Goal: Information Seeking & Learning: Learn about a topic

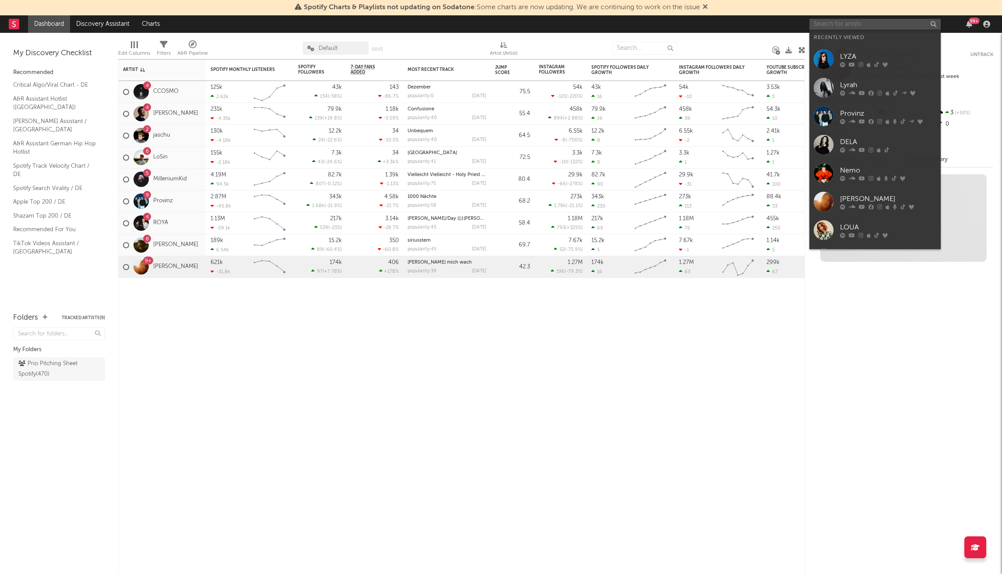
click at [837, 24] on input "text" at bounding box center [874, 24] width 131 height 11
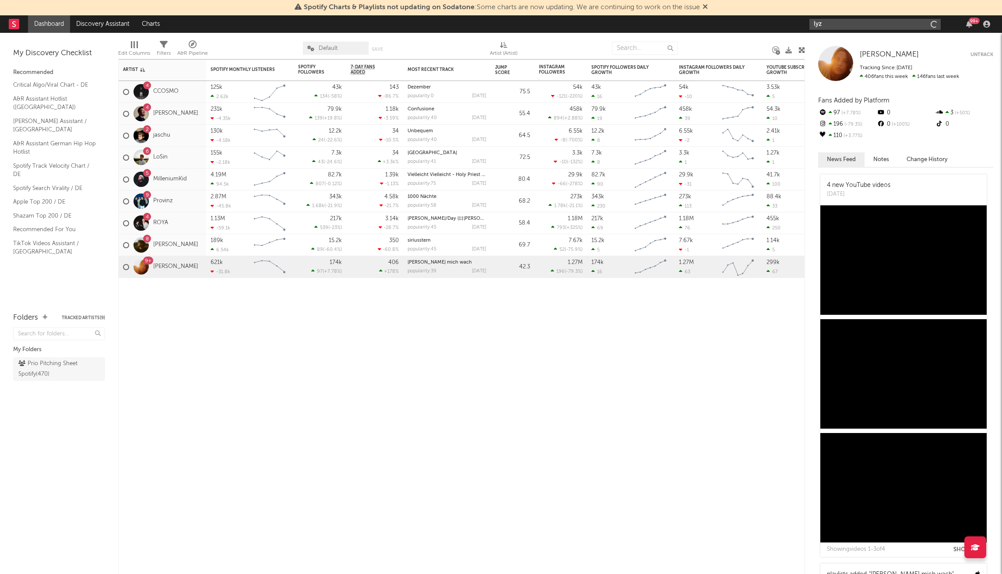
type input "lyza"
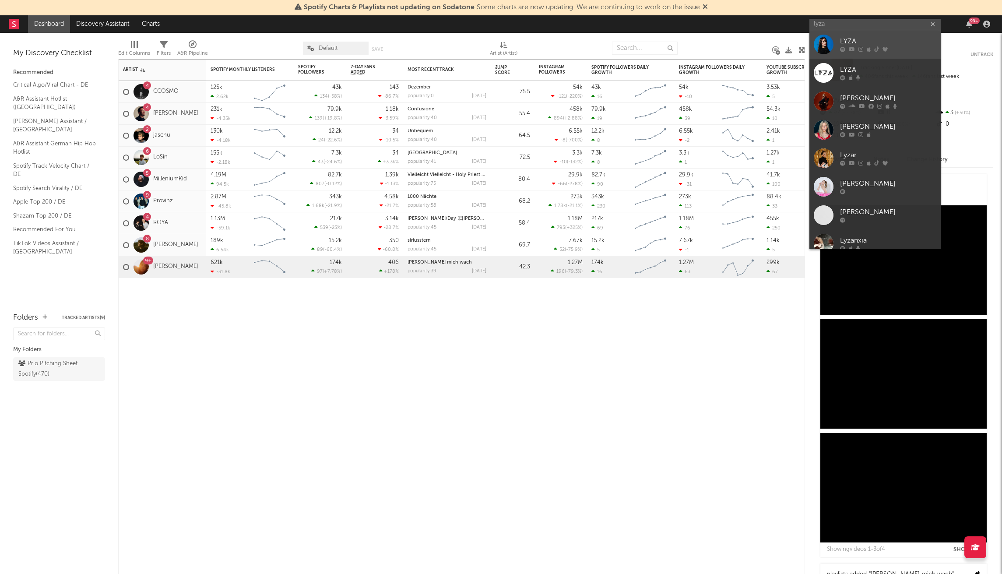
click at [846, 43] on div "LYZA" at bounding box center [888, 41] width 96 height 11
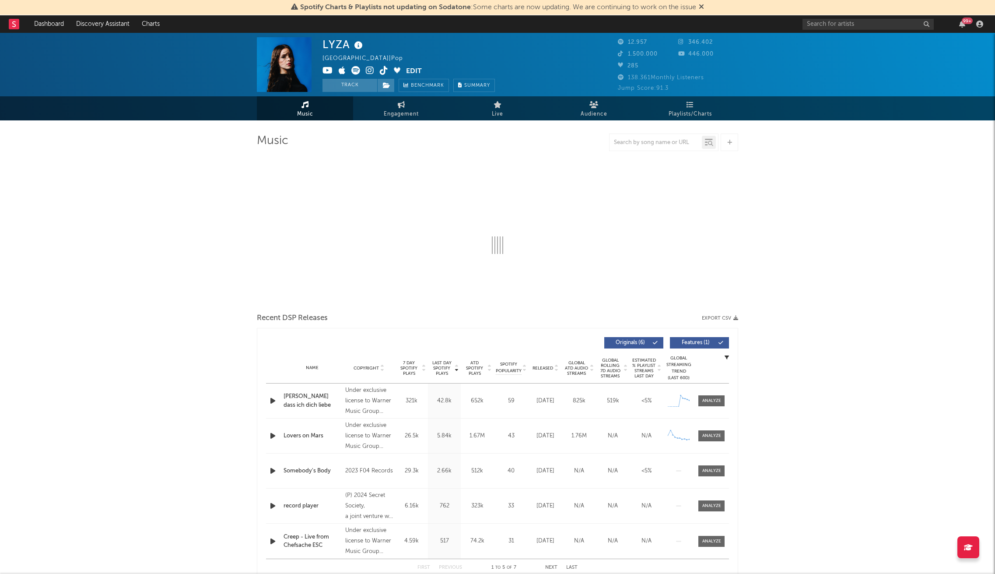
select select "6m"
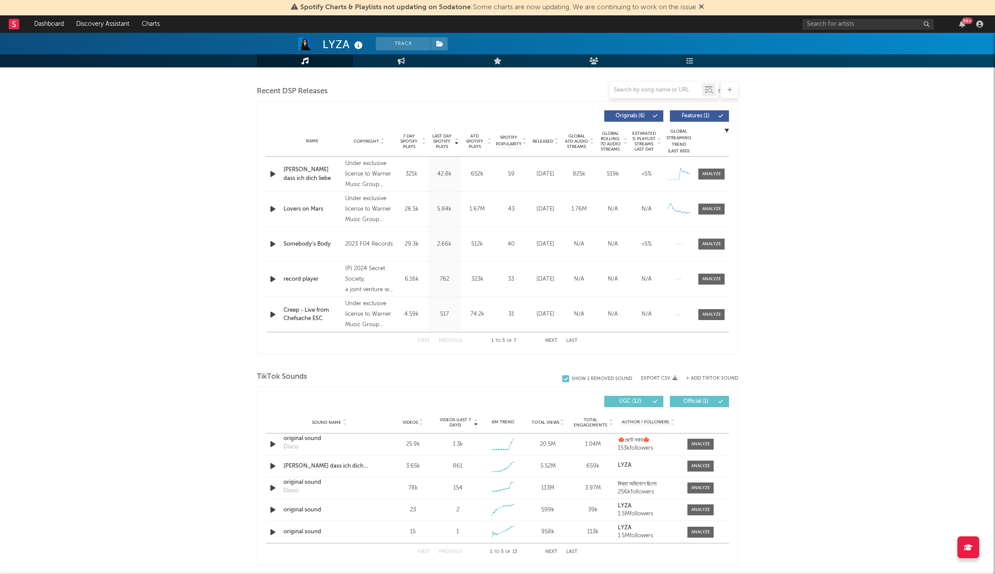
scroll to position [525, 0]
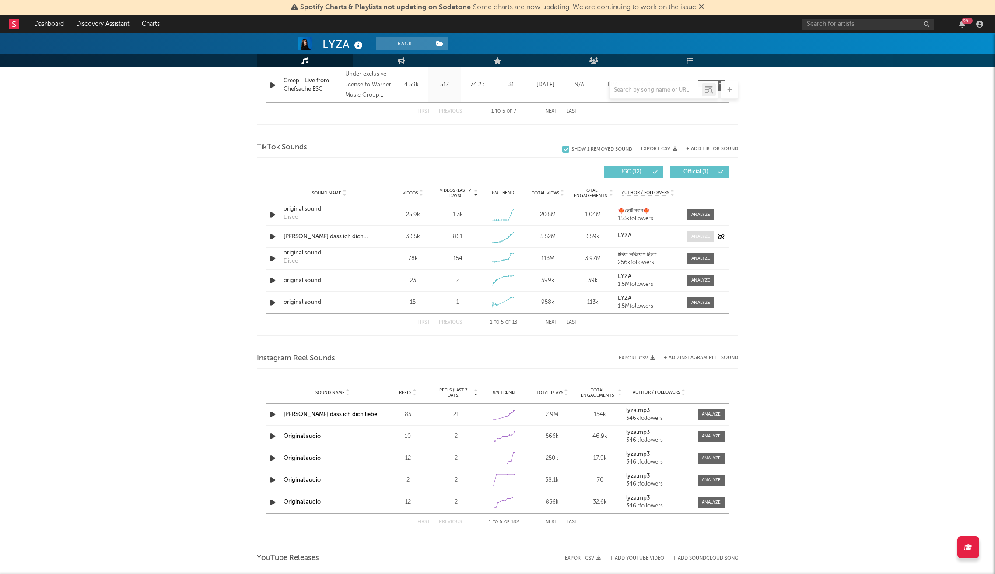
click at [695, 235] on div at bounding box center [700, 236] width 19 height 7
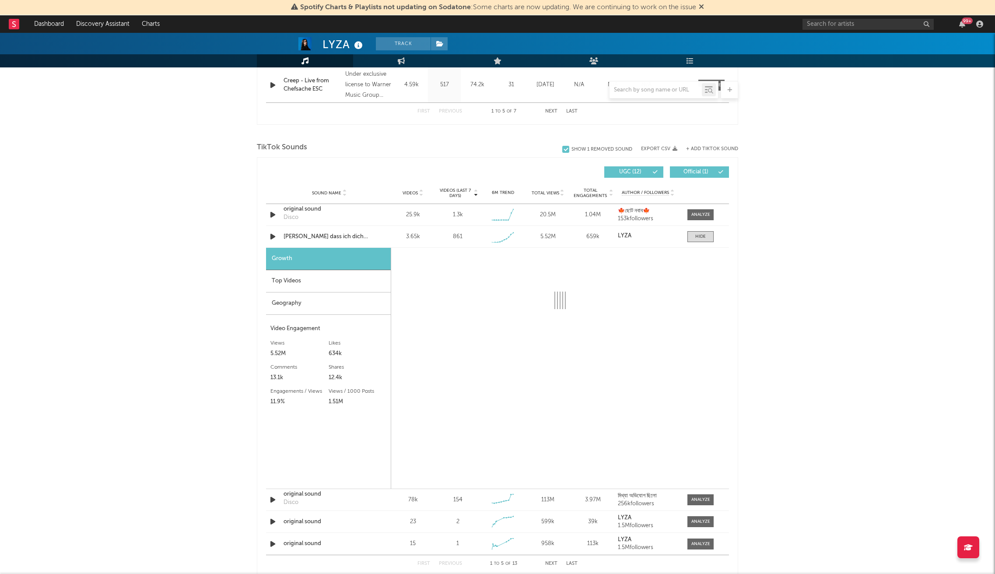
select select "1w"
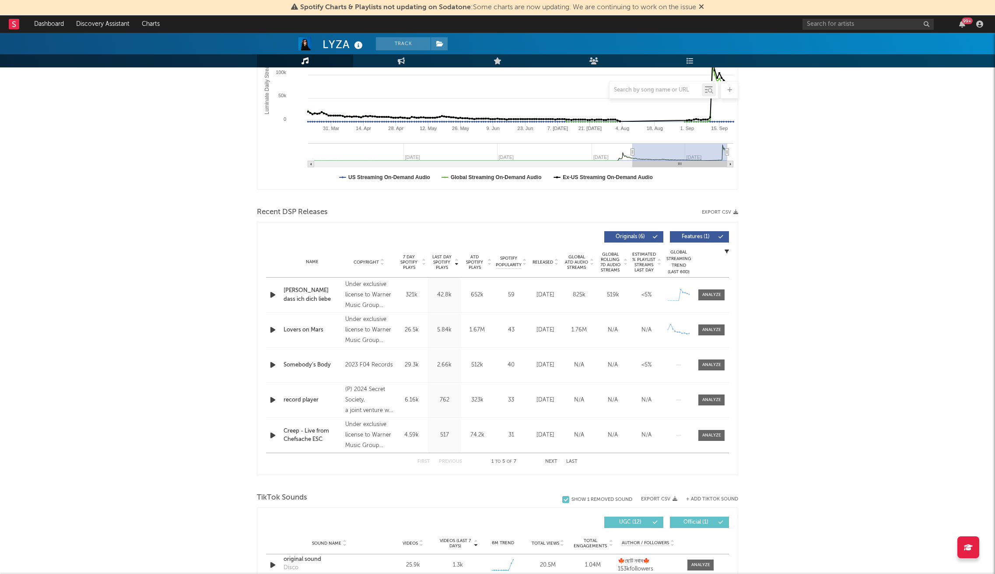
scroll to position [0, 0]
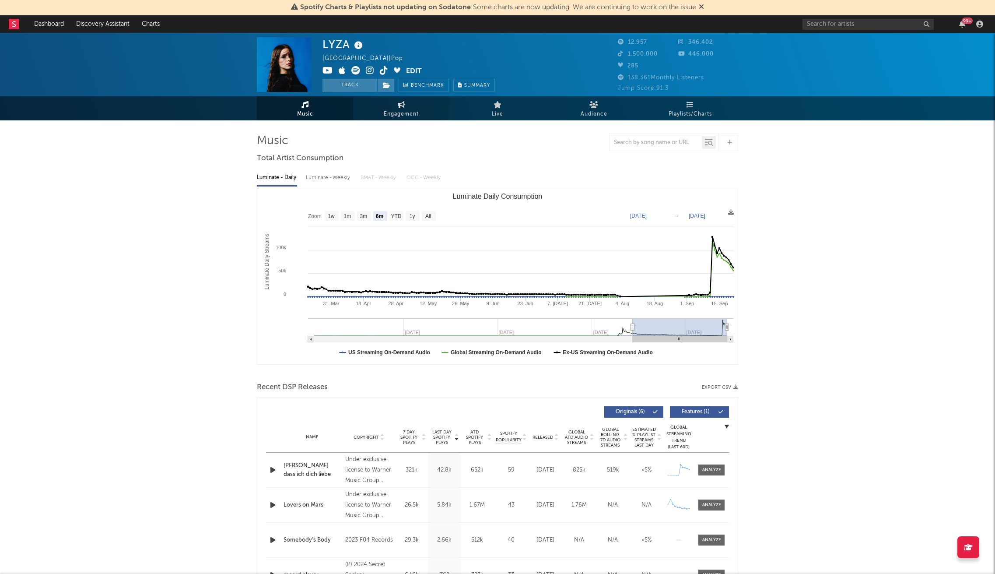
click at [407, 97] on link "Engagement" at bounding box center [401, 108] width 96 height 24
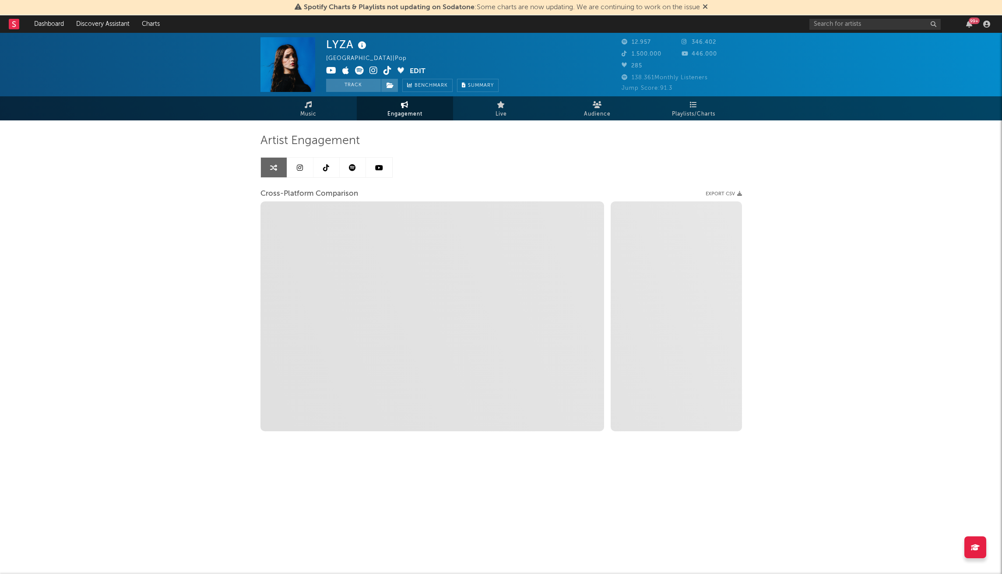
select select "1w"
click at [296, 170] on link at bounding box center [300, 168] width 26 height 20
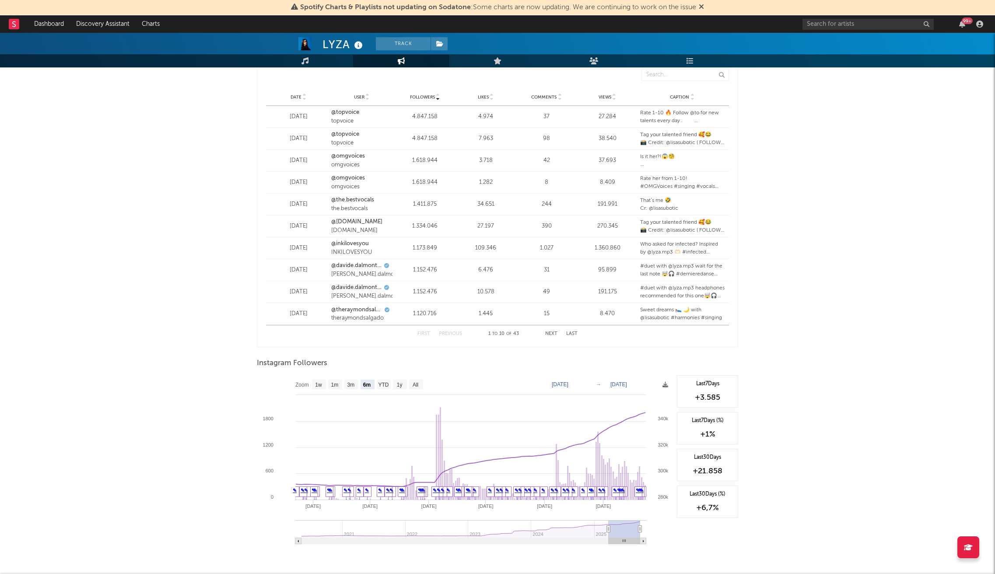
scroll to position [1103, 0]
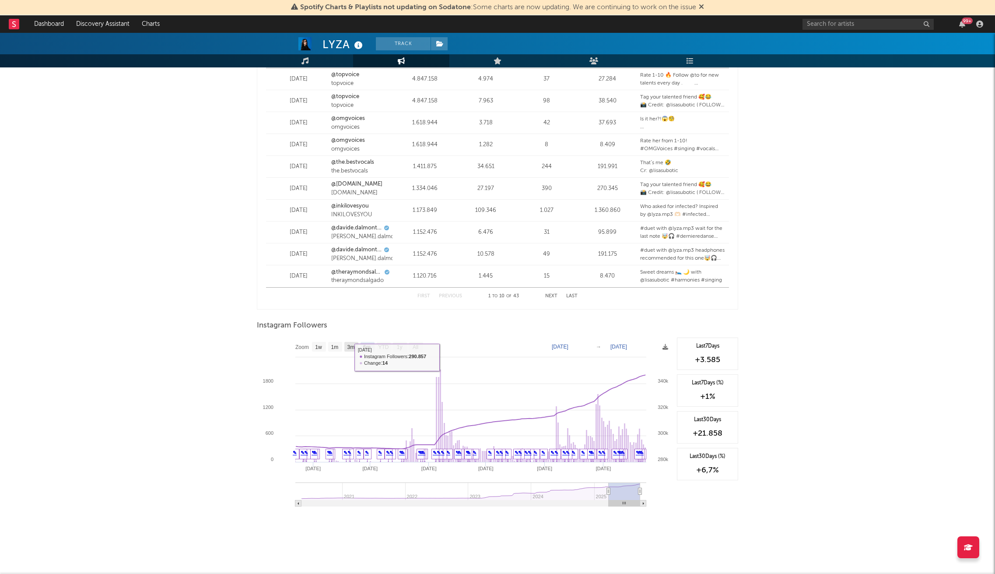
click at [352, 345] on text "3m" at bounding box center [350, 347] width 7 height 6
select select "3m"
type input "2025-06-23"
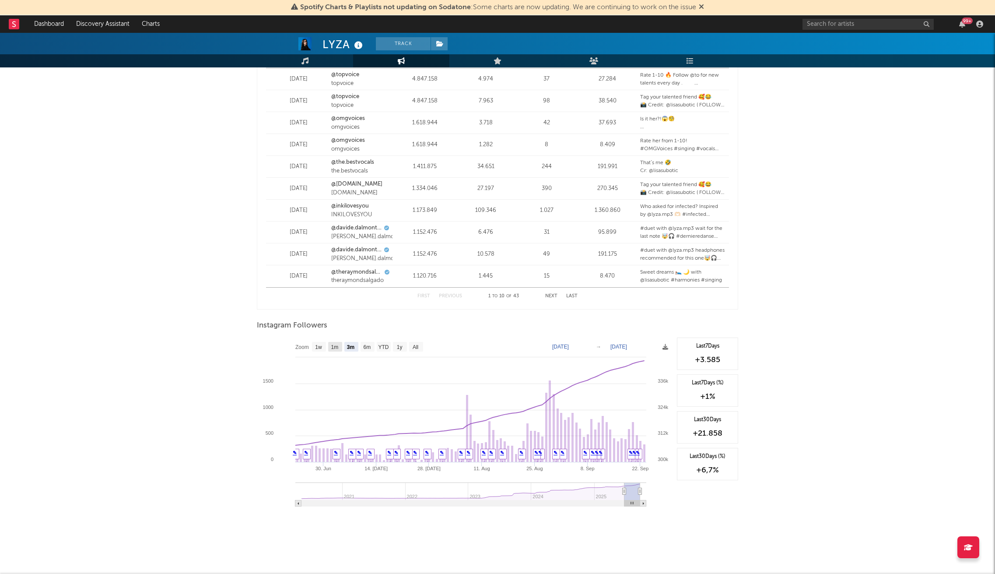
click at [337, 347] on text "1m" at bounding box center [334, 347] width 7 height 6
select select "1m"
type input "2025-08-23"
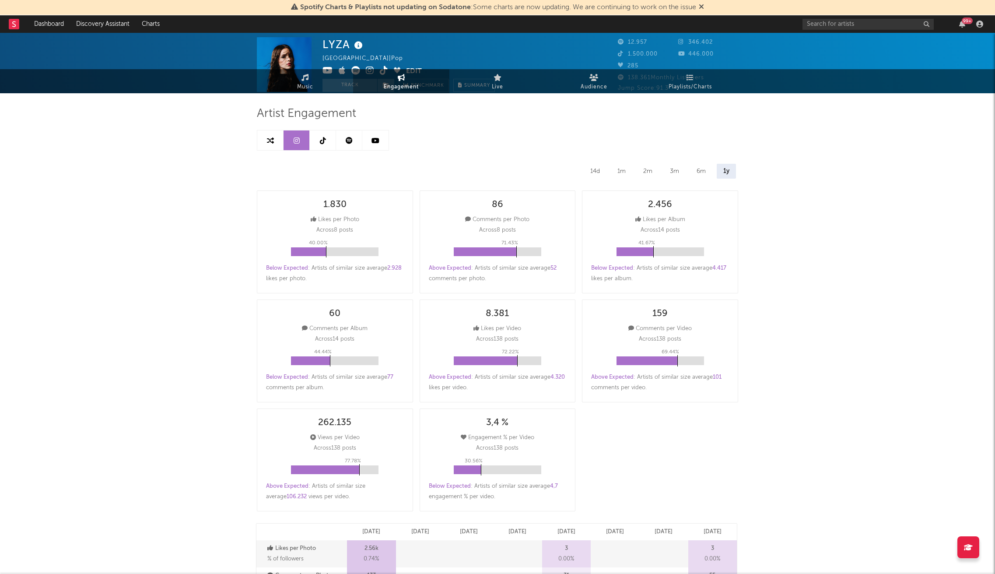
scroll to position [0, 0]
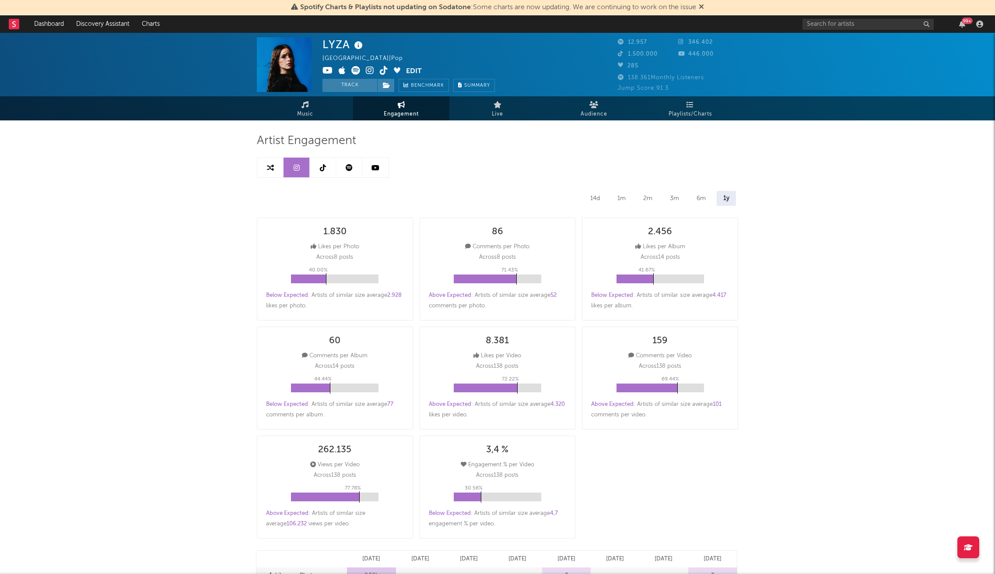
click at [324, 170] on icon at bounding box center [323, 167] width 6 height 7
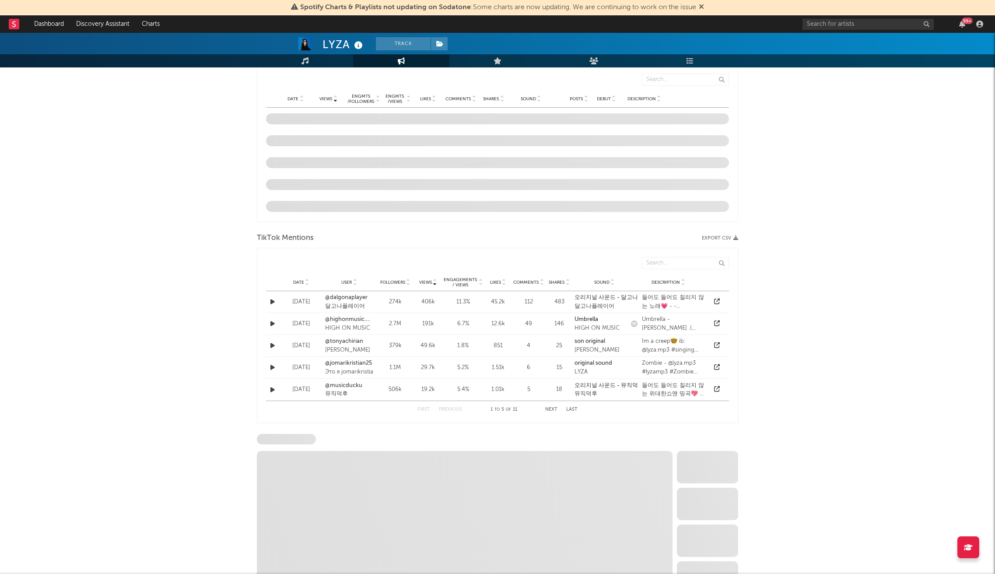
scroll to position [783, 0]
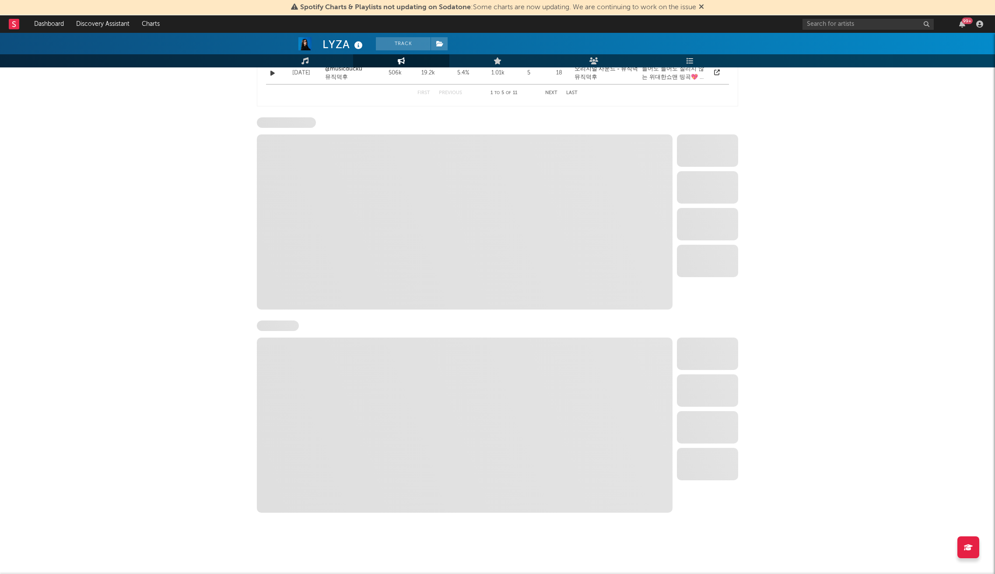
select select "6m"
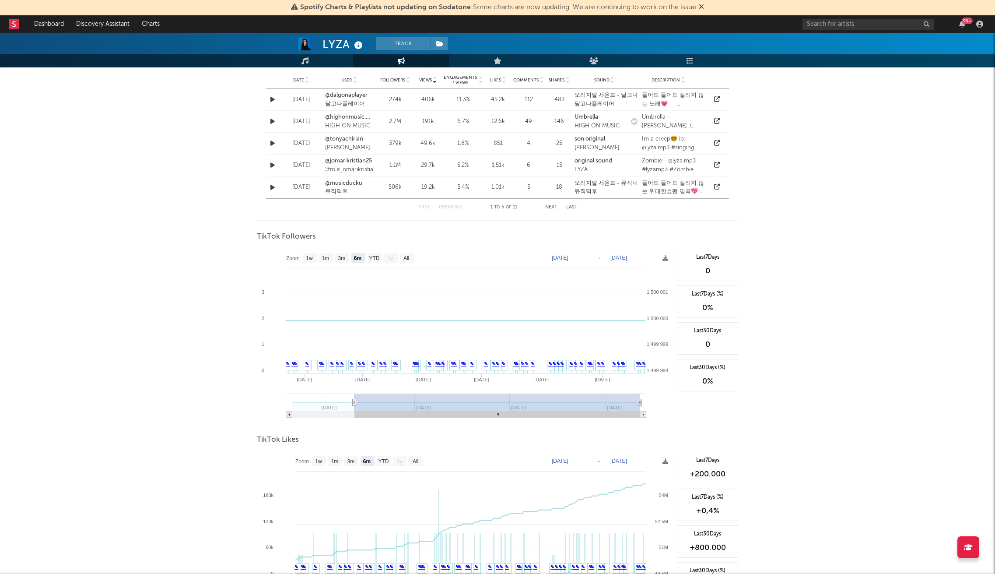
scroll to position [684, 0]
click at [340, 262] on text "3m" at bounding box center [341, 261] width 7 height 6
select select "3m"
type input "2025-06-23"
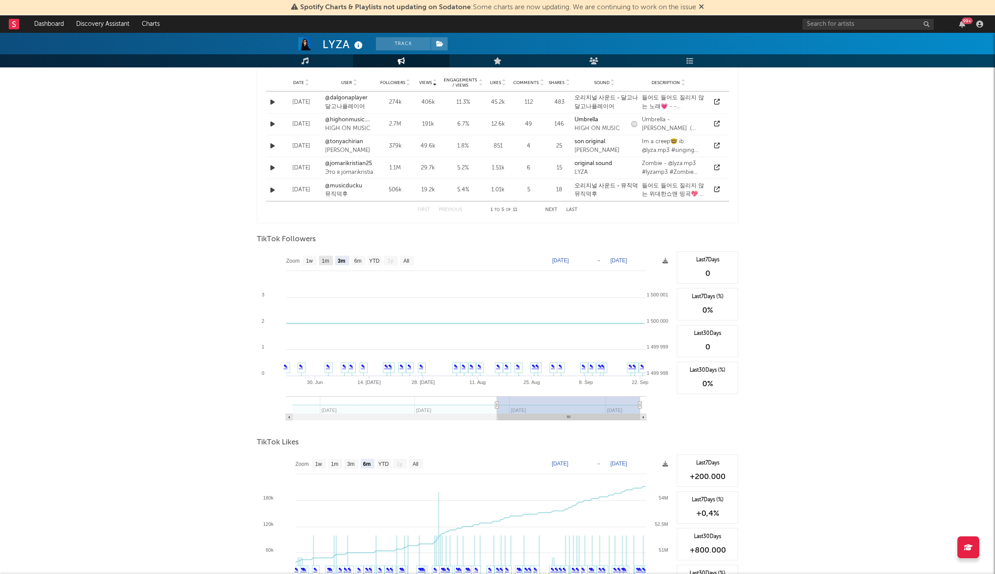
click at [329, 264] on text "1m" at bounding box center [325, 261] width 7 height 6
select select "1m"
type input "2025-08-23"
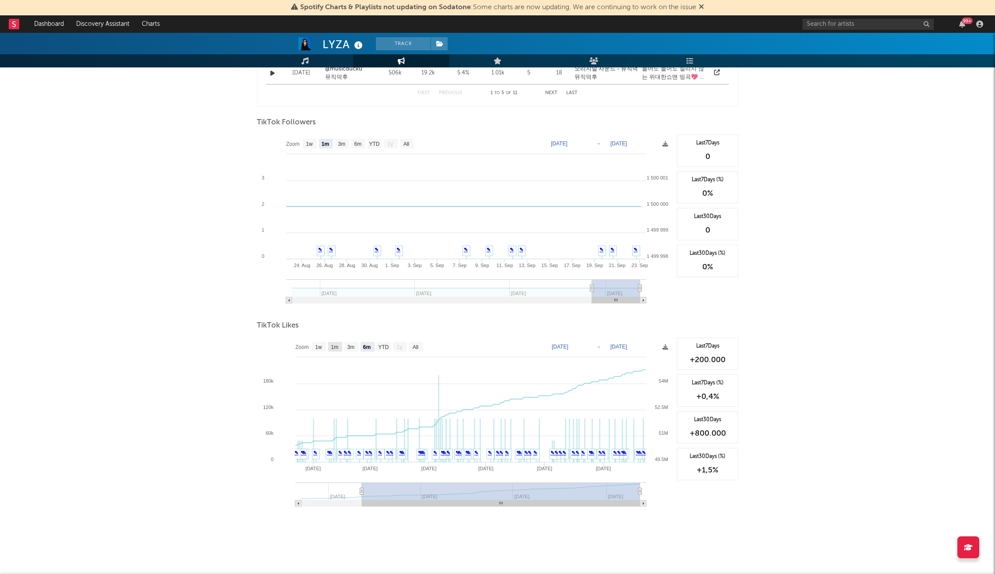
click at [332, 345] on text "1m" at bounding box center [334, 347] width 7 height 6
select select "1m"
type input "2025-08-23"
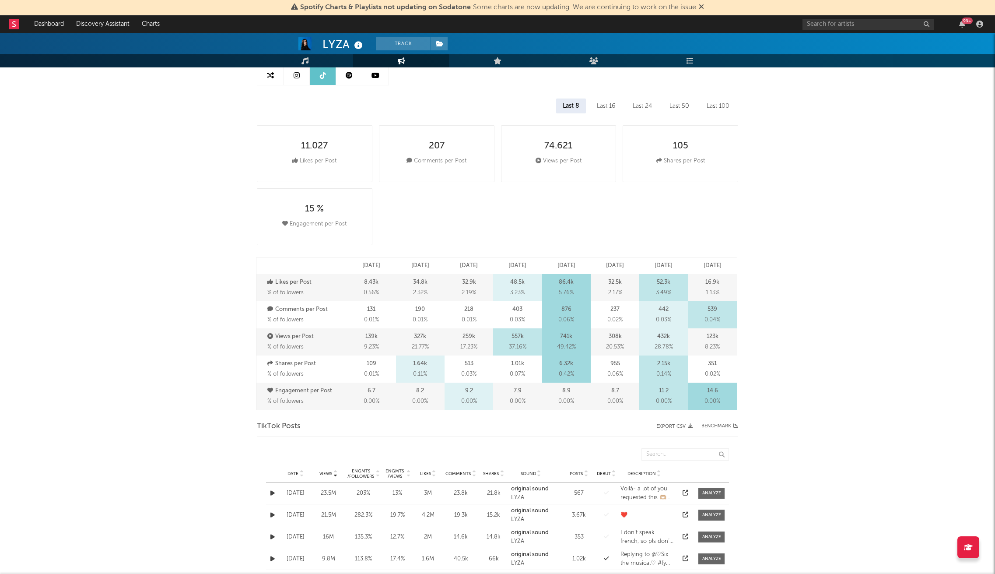
scroll to position [0, 0]
